Goal: Task Accomplishment & Management: Manage account settings

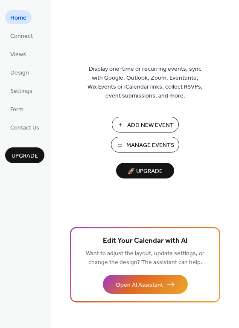
click at [138, 128] on span "Add New Event" at bounding box center [150, 125] width 46 height 9
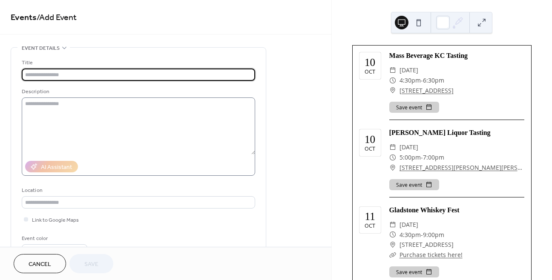
scroll to position [16, 0]
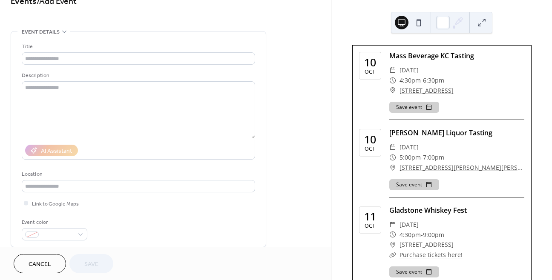
click at [39, 269] on span "Cancel" at bounding box center [40, 264] width 23 height 9
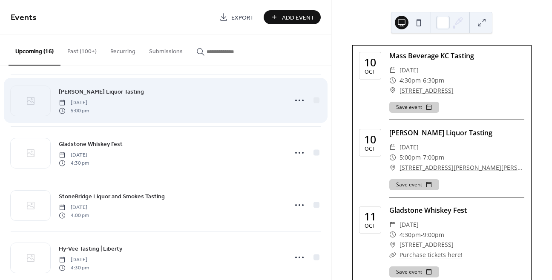
scroll to position [58, 0]
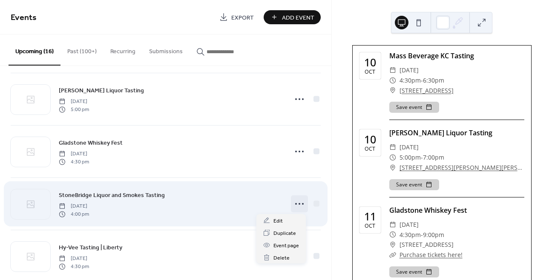
click at [299, 204] on icon at bounding box center [300, 204] width 14 height 14
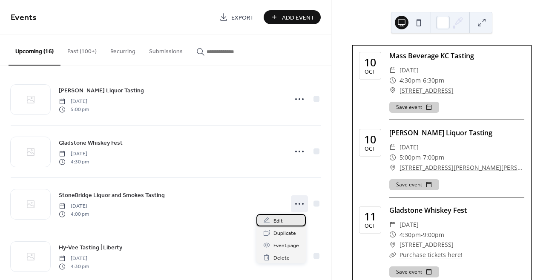
click at [286, 221] on div "Edit" at bounding box center [280, 220] width 49 height 12
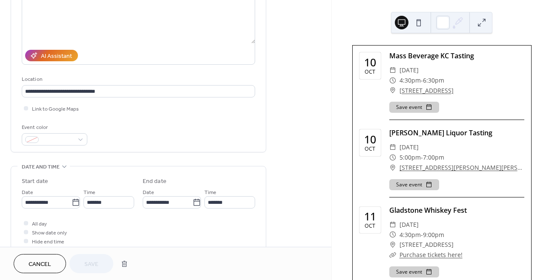
scroll to position [112, 0]
click at [72, 198] on icon at bounding box center [76, 202] width 9 height 9
click at [72, 198] on input "**********" at bounding box center [47, 202] width 50 height 12
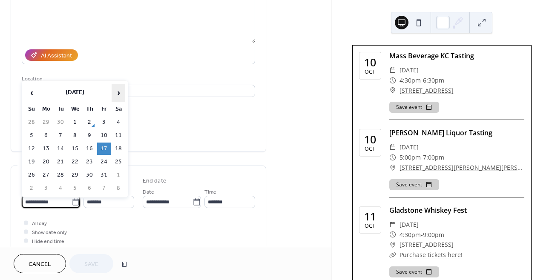
click at [121, 92] on span "›" at bounding box center [118, 92] width 13 height 17
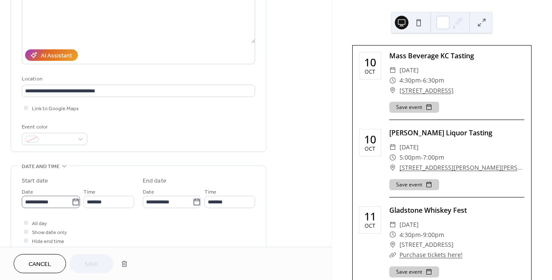
click at [73, 201] on icon at bounding box center [76, 202] width 9 height 9
click at [72, 201] on input "**********" at bounding box center [47, 202] width 50 height 12
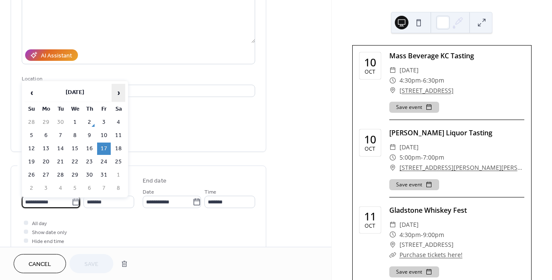
click at [121, 94] on span "›" at bounding box center [118, 92] width 13 height 17
click at [104, 145] on td "14" at bounding box center [104, 149] width 14 height 12
type input "**********"
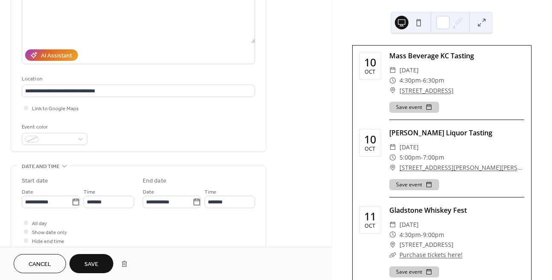
click at [95, 267] on span "Save" at bounding box center [91, 264] width 14 height 9
